Goal: Task Accomplishment & Management: Use online tool/utility

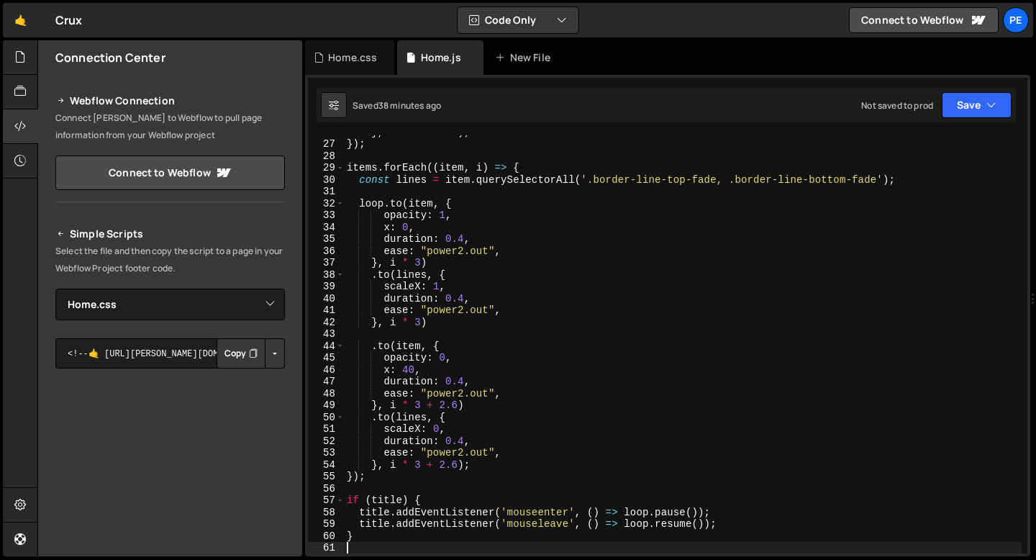
select select "47995"
click at [29, 60] on div at bounding box center [20, 57] width 35 height 35
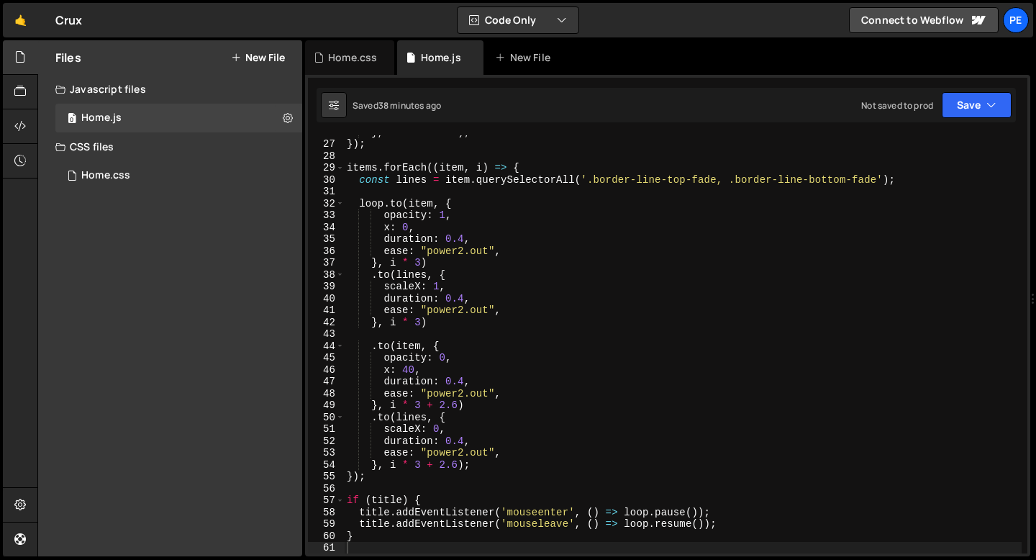
click at [258, 55] on button "New File" at bounding box center [258, 58] width 54 height 12
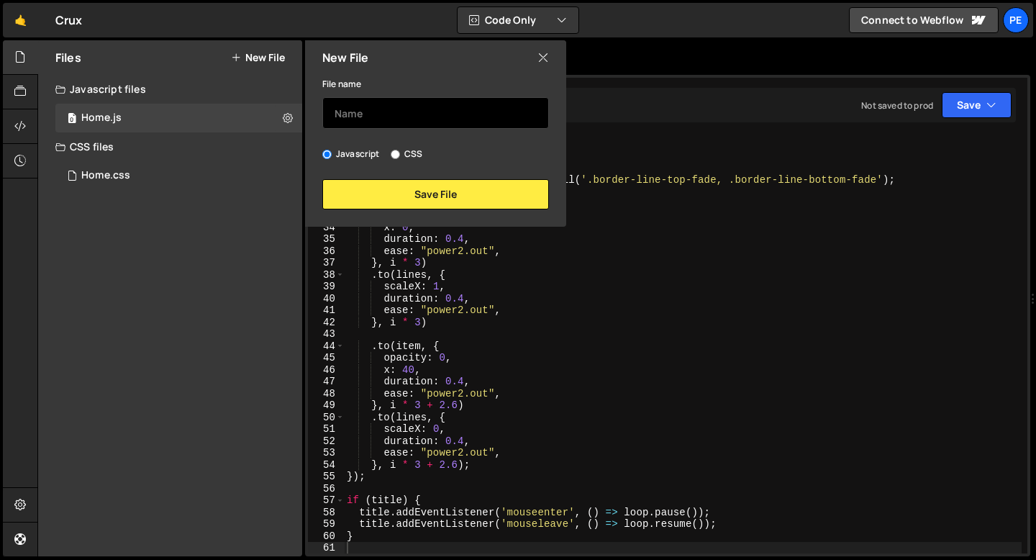
click at [366, 114] on input "text" at bounding box center [435, 113] width 227 height 32
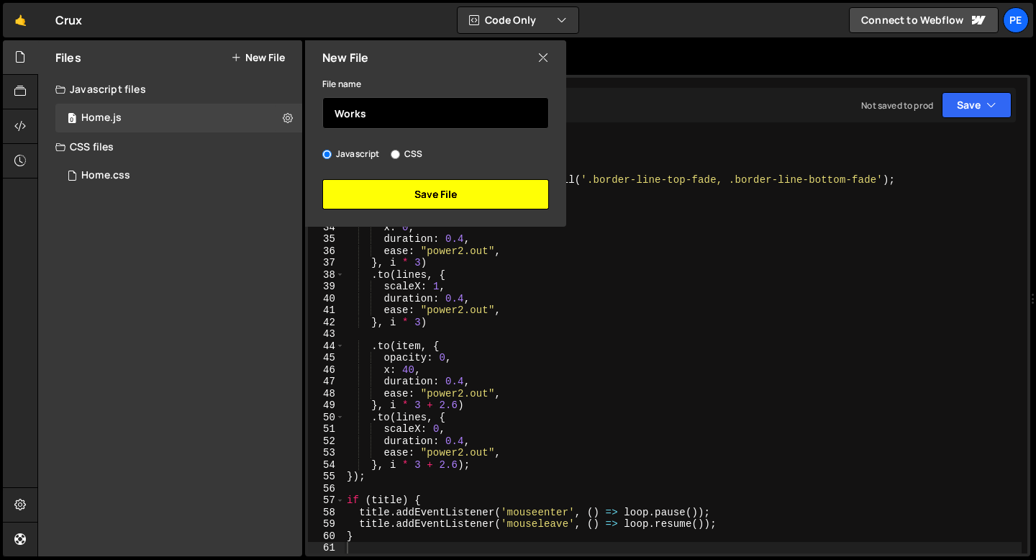
type input "Works"
click at [366, 198] on button "Save File" at bounding box center [435, 194] width 227 height 30
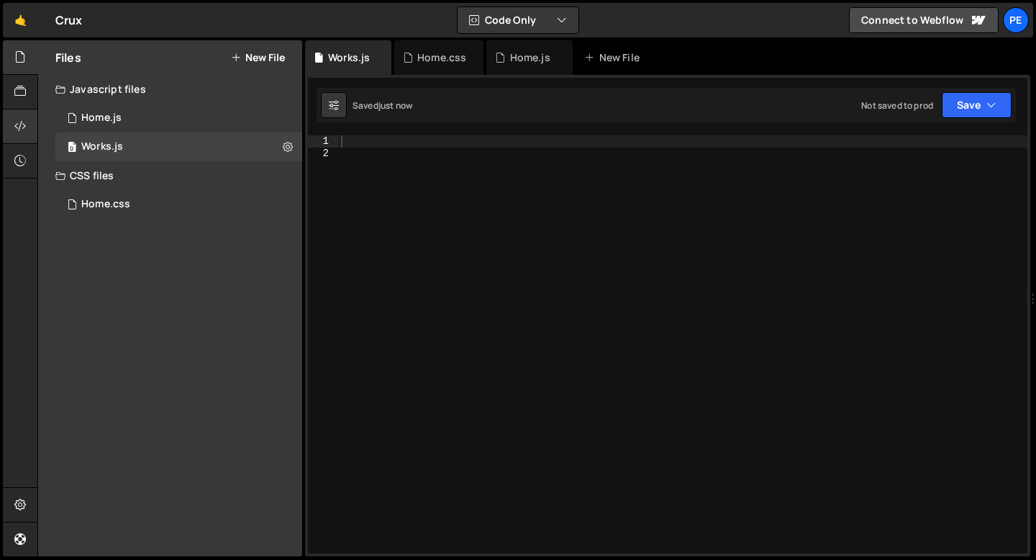
click at [14, 124] on icon at bounding box center [20, 126] width 12 height 16
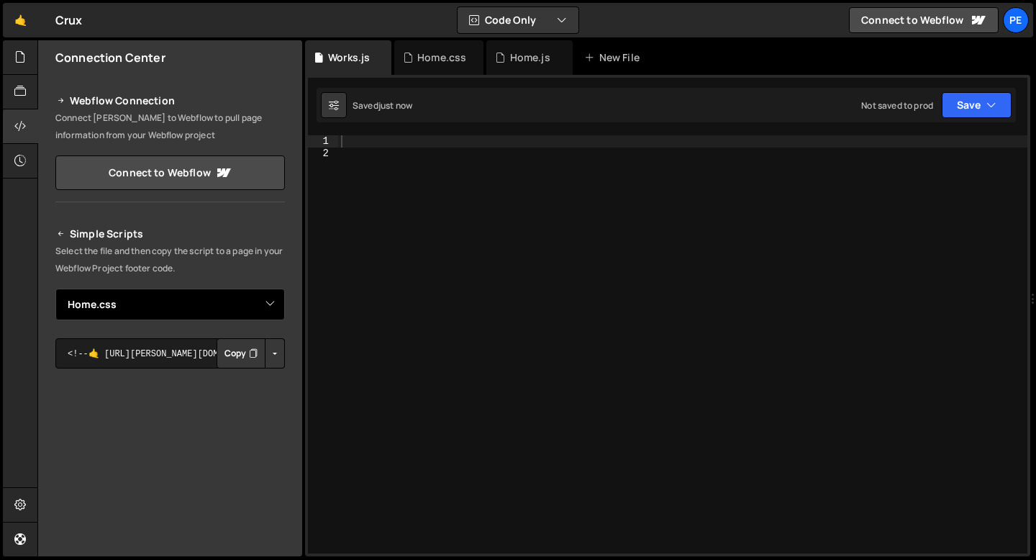
click at [160, 319] on select "Select File Homr.js Home.css Works.js" at bounding box center [170, 305] width 230 height 32
select select "48004"
click at [55, 289] on select "Select File Homr.js Home.css Works.js" at bounding box center [170, 305] width 230 height 32
click at [222, 358] on button "Copy" at bounding box center [241, 353] width 49 height 30
click at [344, 141] on div at bounding box center [682, 356] width 689 height 442
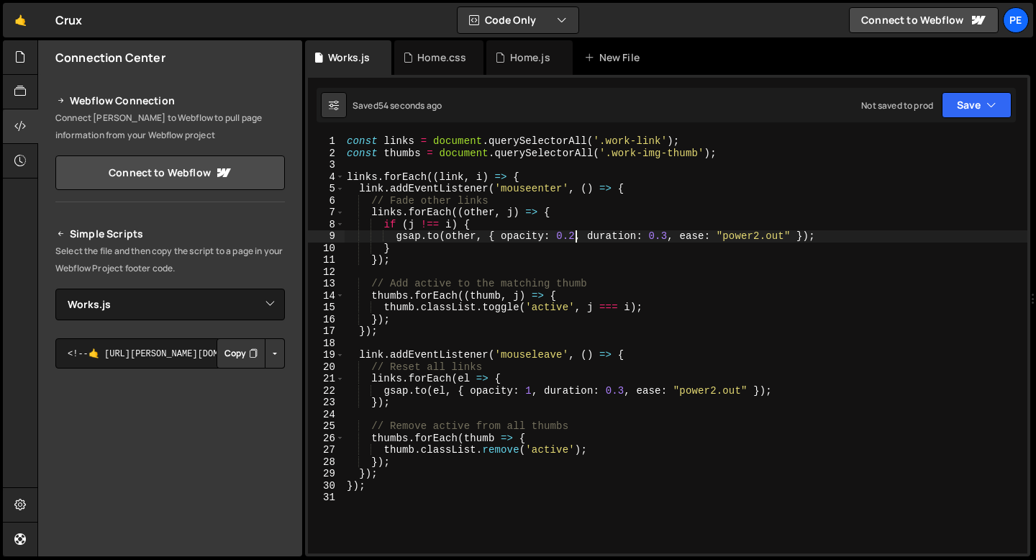
click at [574, 232] on div "const links = document . querySelectorAll ( '.work-link' ) ; const thumbs = doc…" at bounding box center [686, 356] width 684 height 442
click at [569, 368] on div "const links = document . querySelectorAll ( '.work-link' ) ; const thumbs = doc…" at bounding box center [686, 356] width 684 height 442
type textarea "// Reset all links"
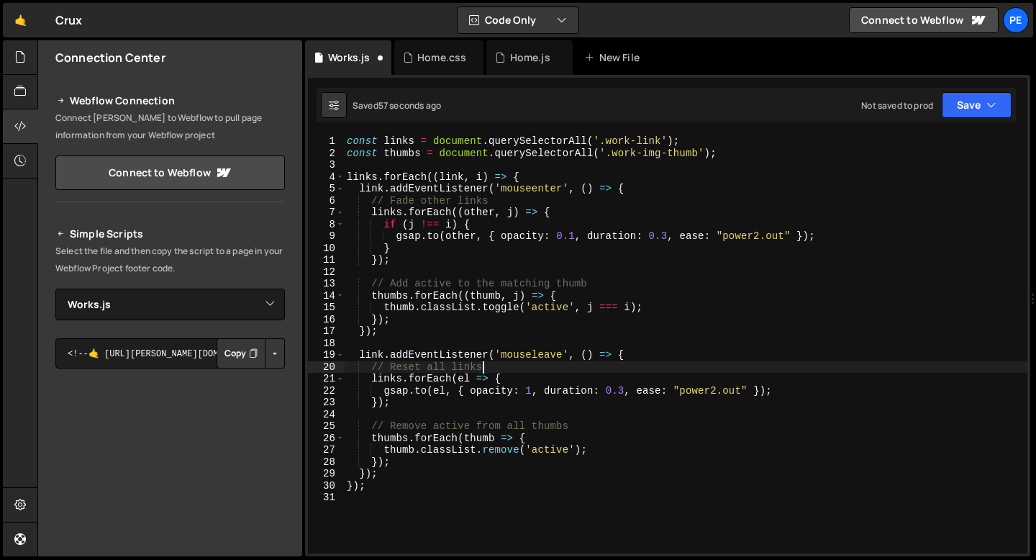
click at [450, 163] on div "const links = document . querySelectorAll ( '.work-link' ) ; const thumbs = doc…" at bounding box center [686, 356] width 684 height 442
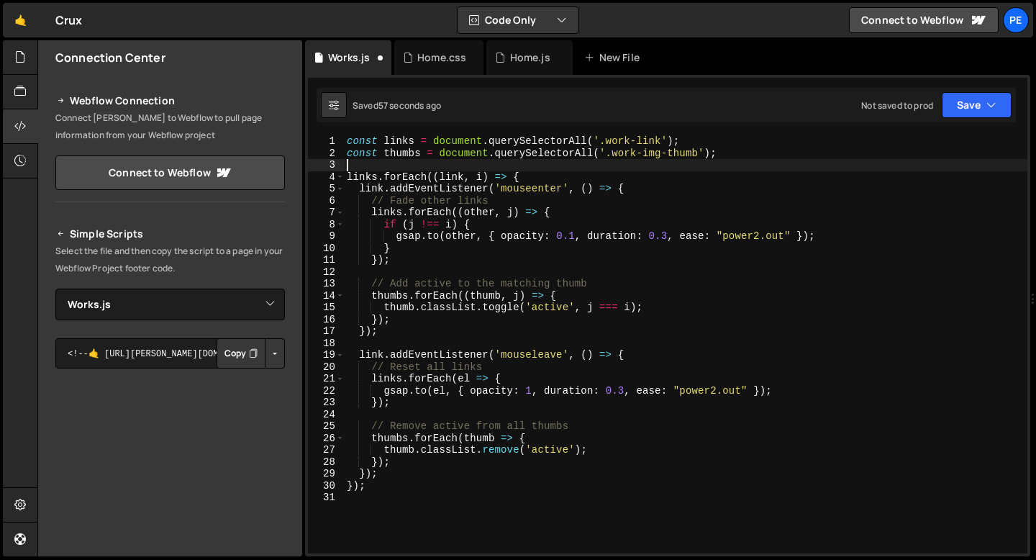
scroll to position [0, 0]
click at [666, 235] on div "const links = document . querySelectorAll ( '.work-link' ) ; const thumbs = doc…" at bounding box center [686, 356] width 684 height 442
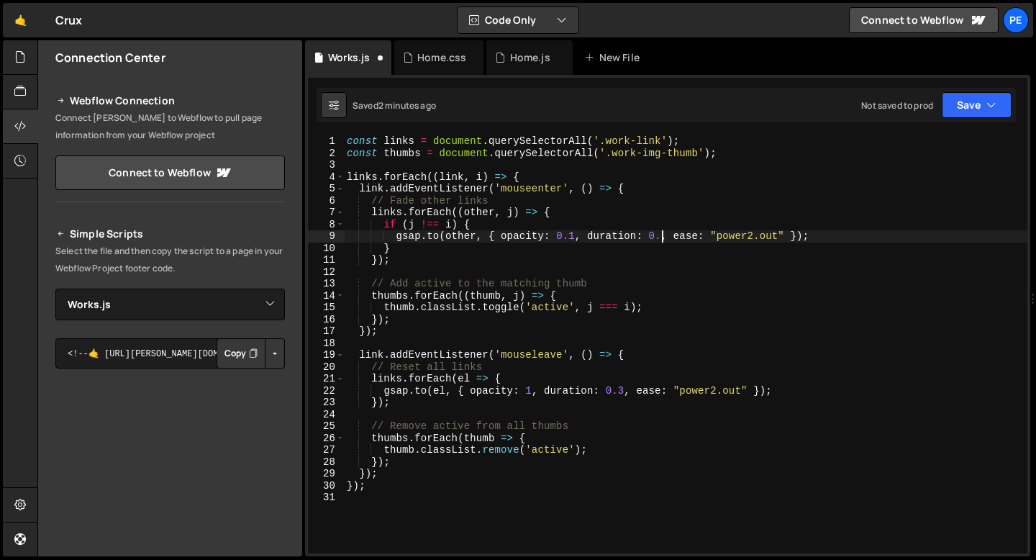
scroll to position [0, 22]
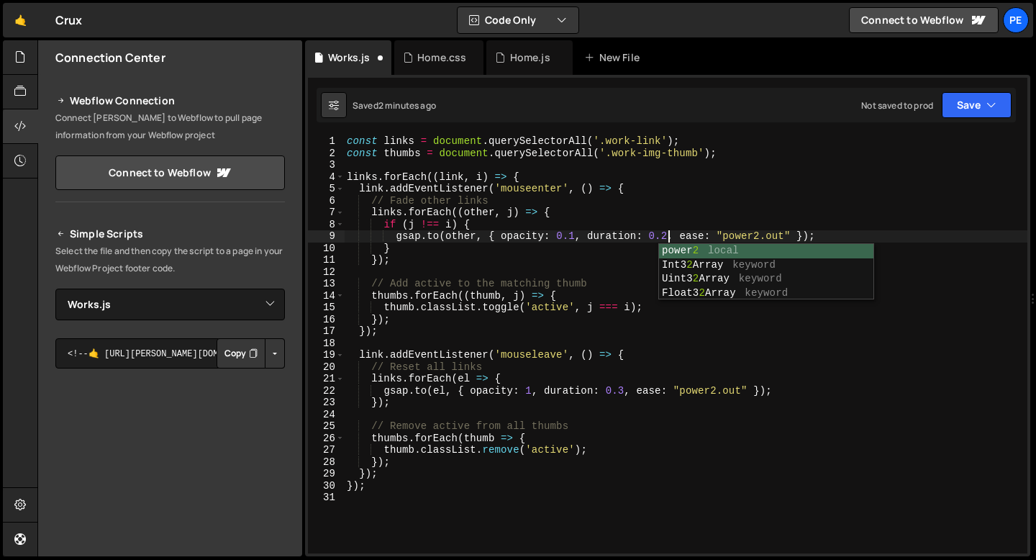
click at [624, 389] on div "const links = document . querySelectorAll ( '.work-link' ) ; const thumbs = doc…" at bounding box center [686, 356] width 684 height 442
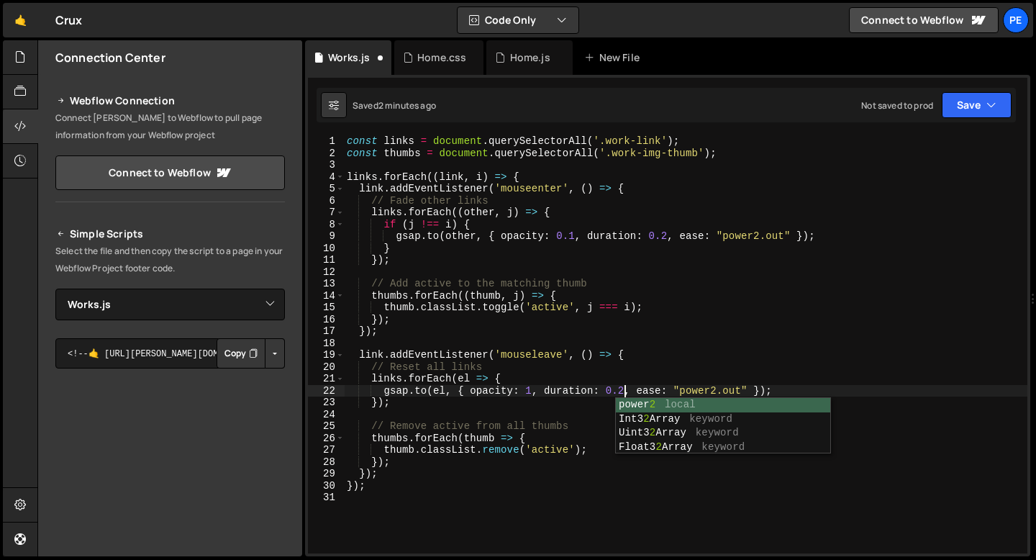
scroll to position [0, 19]
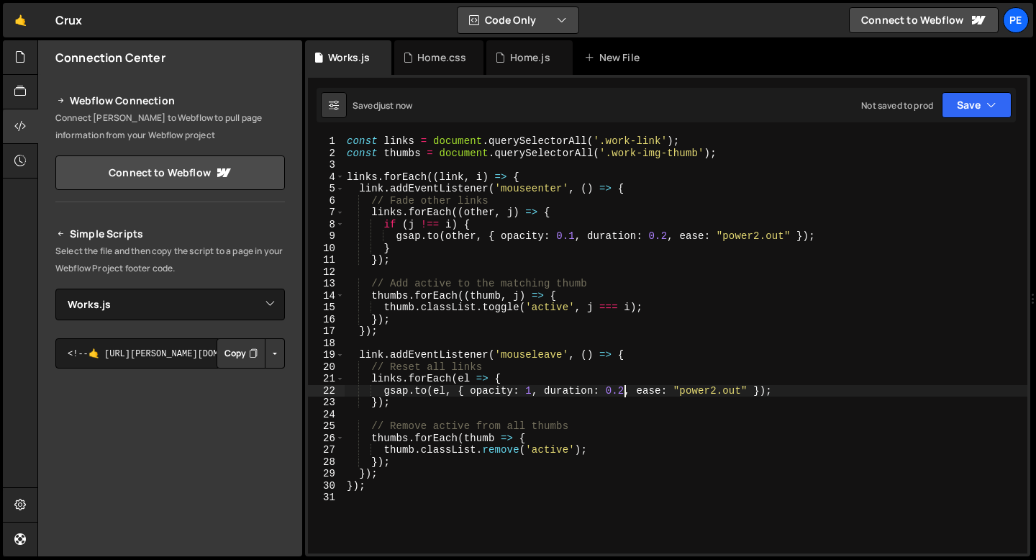
type textarea "[DOMAIN_NAME](el, { opacity: 1, duration: 0.2, ease: "power2.out" });"
